Goal: Understand process/instructions: Learn how to perform a task or action

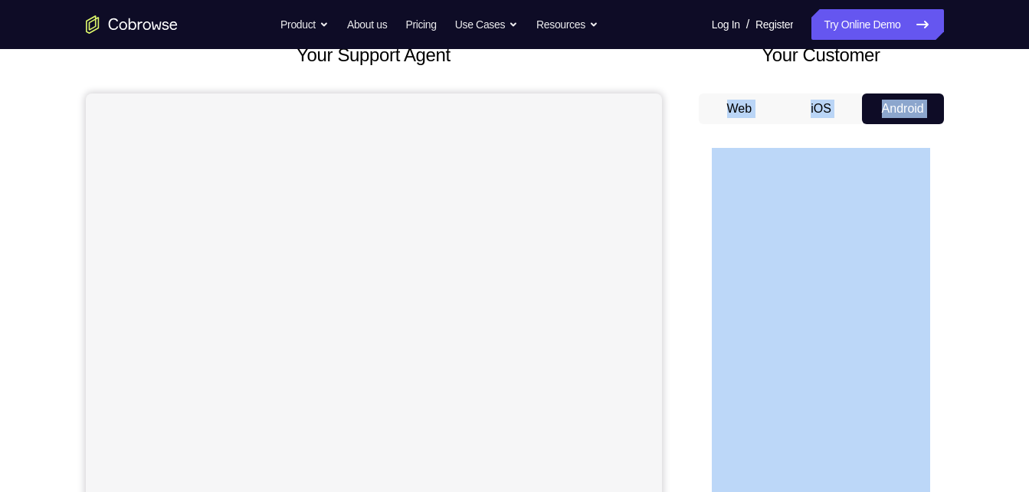
click at [974, 98] on div "Your Support Agent Your Customer Web iOS Android Next Steps We’d be happy to gi…" at bounding box center [515, 448] width 981 height 1011
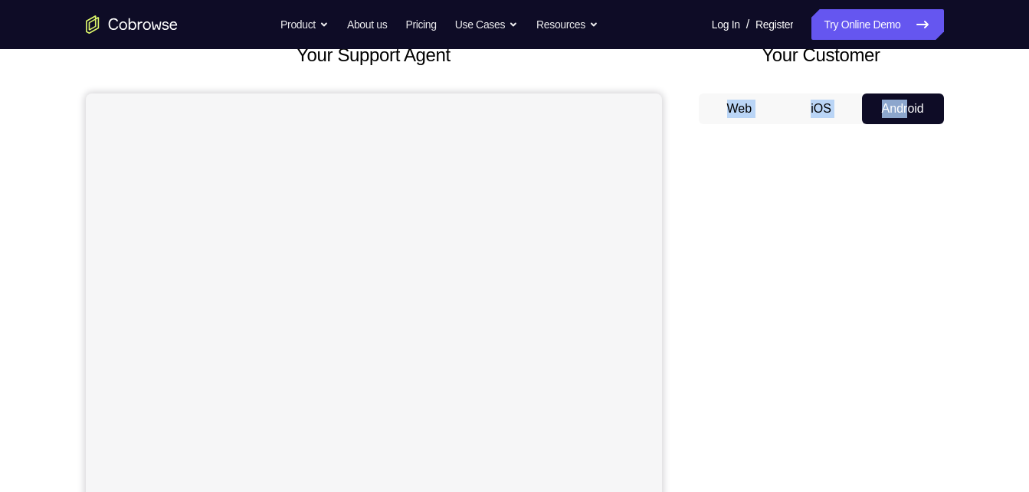
click at [908, 111] on div "Your Support Agent Your Customer Web iOS Android Next Steps We’d be happy to gi…" at bounding box center [515, 448] width 981 height 1011
drag, startPoint x: 908, startPoint y: 111, endPoint x: 972, endPoint y: 82, distance: 70.0
click at [972, 82] on div "Your Support Agent Your Customer Web iOS Android Next Steps We’d be happy to gi…" at bounding box center [515, 448] width 981 height 1011
drag, startPoint x: 905, startPoint y: 107, endPoint x: 995, endPoint y: 67, distance: 98.8
click at [995, 67] on div "Your Support Agent Your Customer Web iOS Android Next Steps We’d be happy to gi…" at bounding box center [515, 448] width 981 height 1011
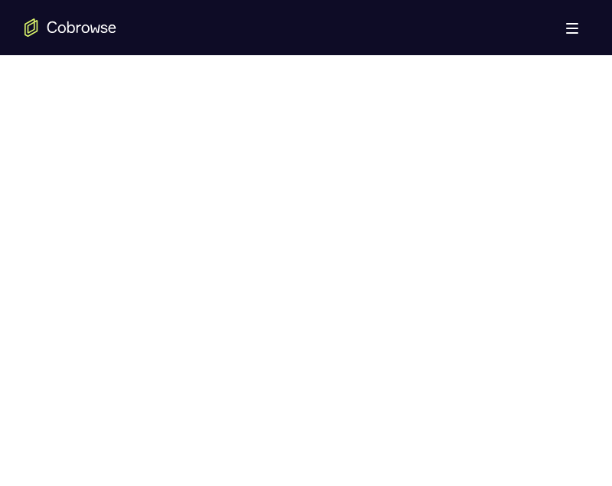
scroll to position [835, 0]
click at [570, 291] on div at bounding box center [306, 257] width 563 height 471
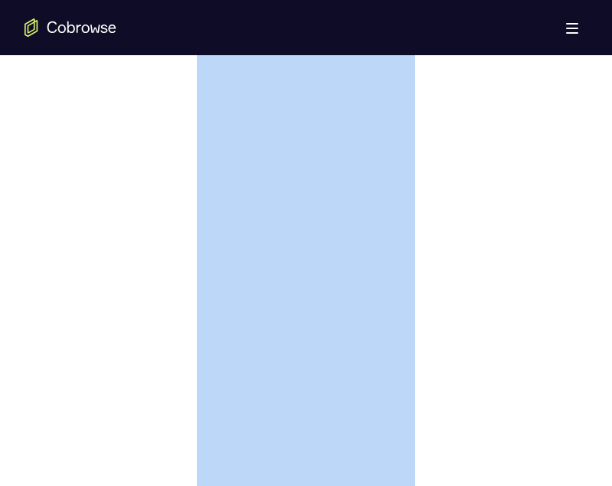
click at [570, 291] on div at bounding box center [306, 257] width 563 height 471
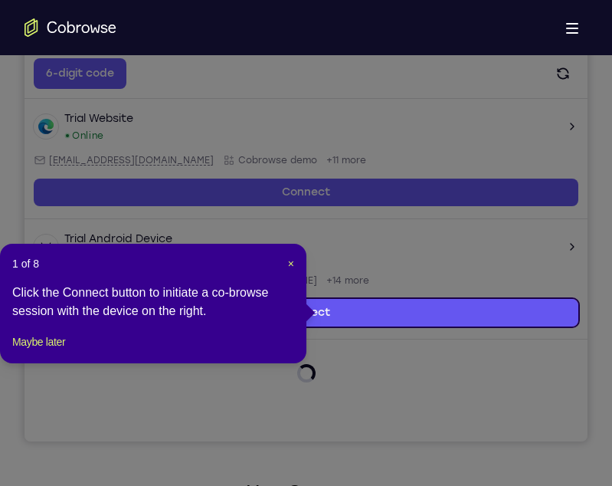
scroll to position [281, 0]
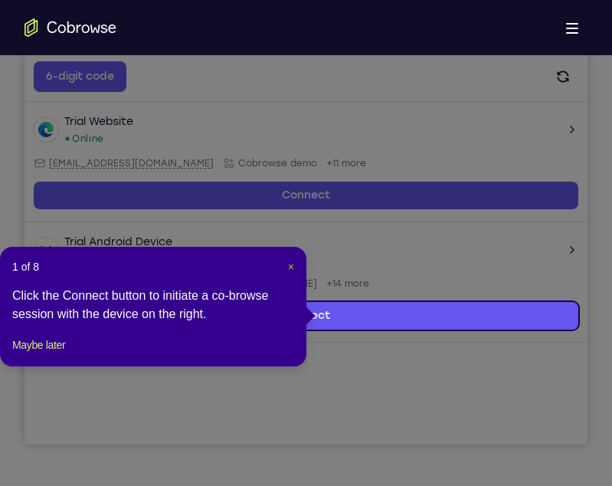
click at [289, 267] on span "×" at bounding box center [291, 267] width 6 height 12
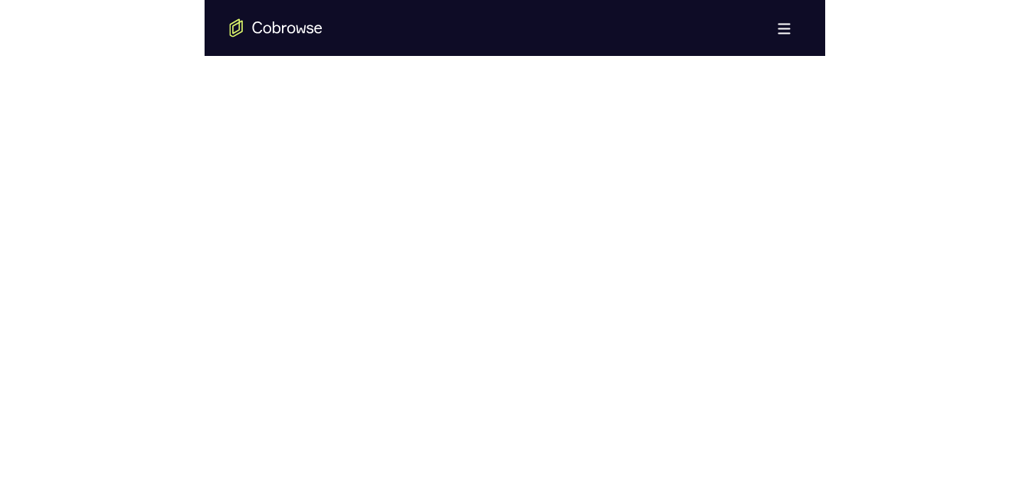
scroll to position [819, 0]
